Goal: Information Seeking & Learning: Learn about a topic

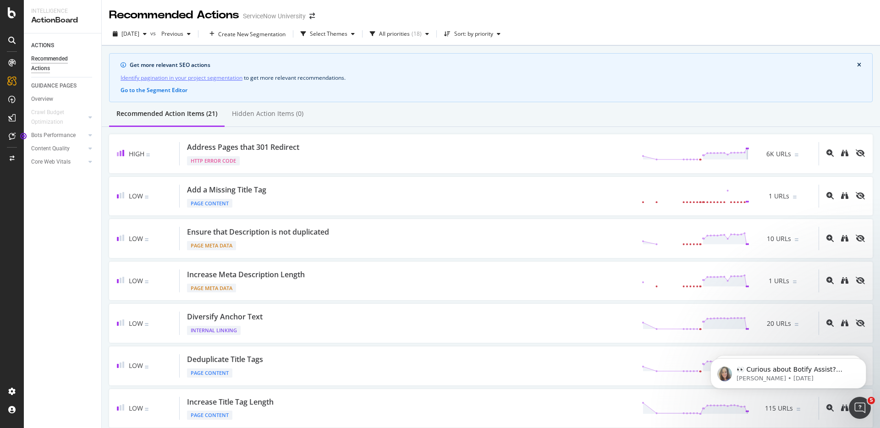
click at [83, 243] on div "ACTIONS Recommended Actions GUIDANCE PAGES Overview Crawl Budget Optimization L…" at bounding box center [62, 230] width 77 height 395
click at [56, 149] on div "Content Quality" at bounding box center [50, 149] width 39 height 10
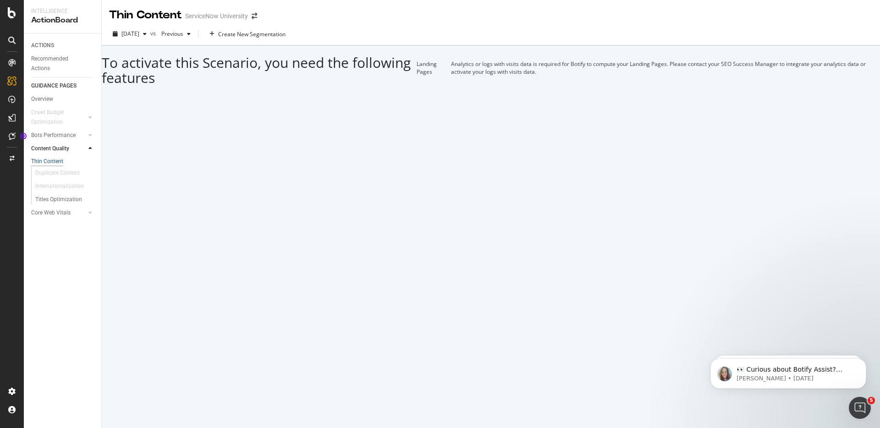
click at [50, 162] on div "Thin Content" at bounding box center [47, 162] width 32 height 8
drag, startPoint x: 324, startPoint y: 222, endPoint x: 399, endPoint y: 221, distance: 75.2
click at [417, 90] on td "Landing Pages" at bounding box center [434, 68] width 34 height 44
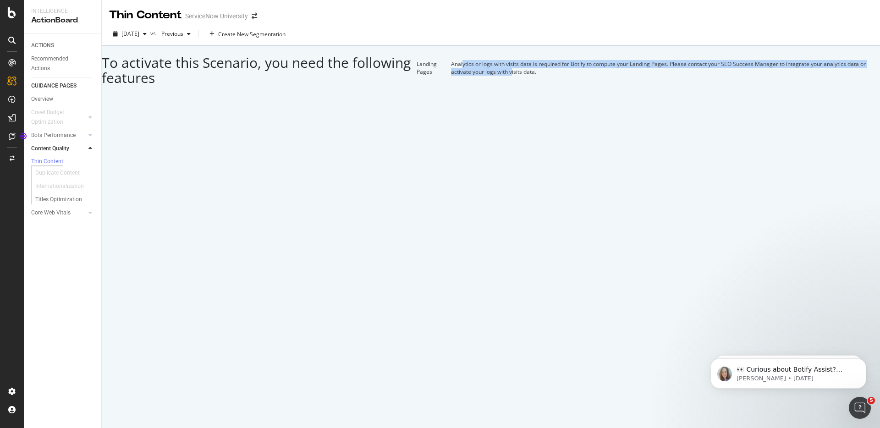
drag, startPoint x: 425, startPoint y: 225, endPoint x: 482, endPoint y: 242, distance: 59.9
click at [482, 90] on td "Analytics or logs with visits data is required for Botify to compute your Landi…" at bounding box center [665, 68] width 429 height 44
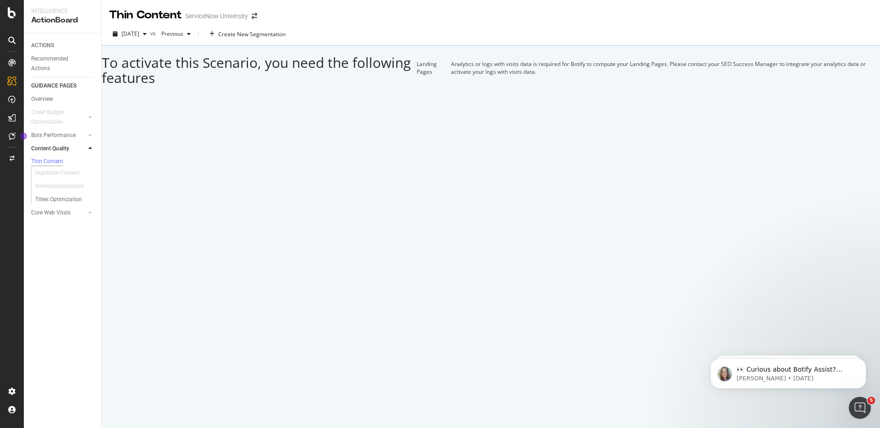
click at [483, 90] on div "To activate this Scenario, you need the following features Landing Pages Analyt…" at bounding box center [491, 68] width 779 height 44
click at [50, 161] on div "Thin Content" at bounding box center [47, 162] width 32 height 8
click at [61, 199] on div "Titles Optimization" at bounding box center [58, 200] width 47 height 10
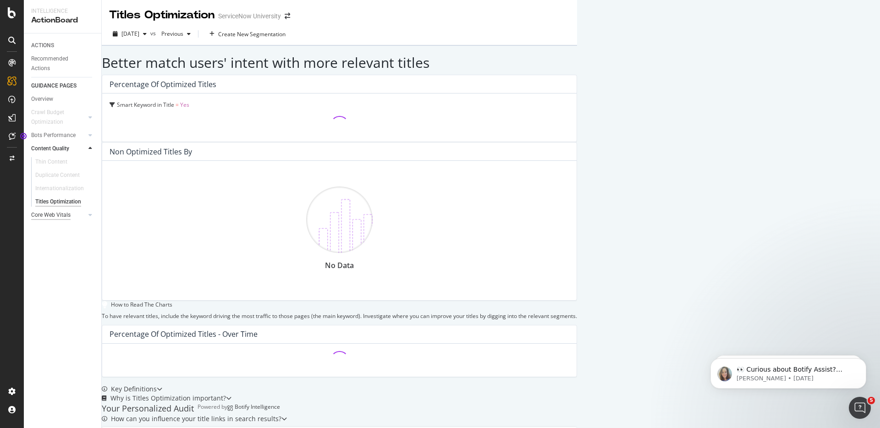
click at [61, 214] on div "Core Web Vitals" at bounding box center [50, 215] width 39 height 10
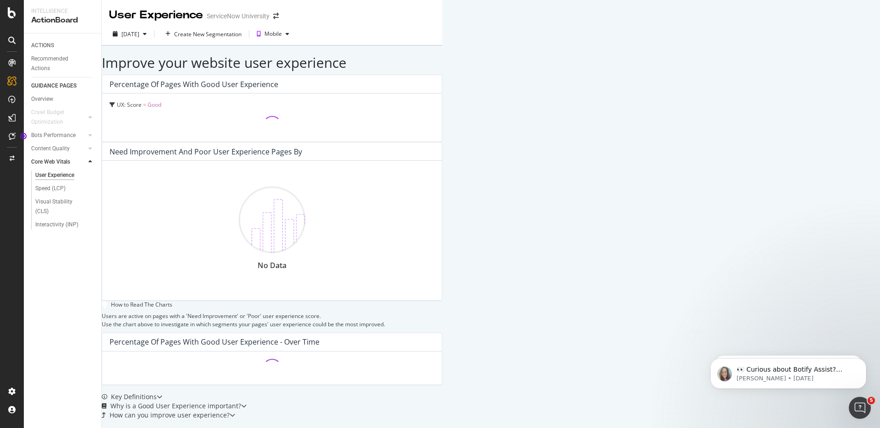
click at [66, 281] on div "ACTIONS Recommended Actions GUIDANCE PAGES Overview Crawl Budget Optimization L…" at bounding box center [62, 230] width 77 height 395
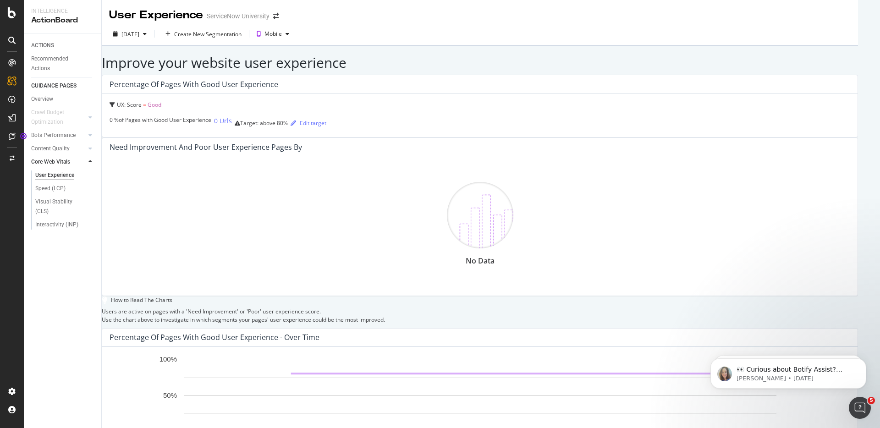
click at [75, 284] on div "ACTIONS Recommended Actions GUIDANCE PAGES Overview Crawl Budget Optimization L…" at bounding box center [62, 230] width 77 height 395
